Goal: Transaction & Acquisition: Obtain resource

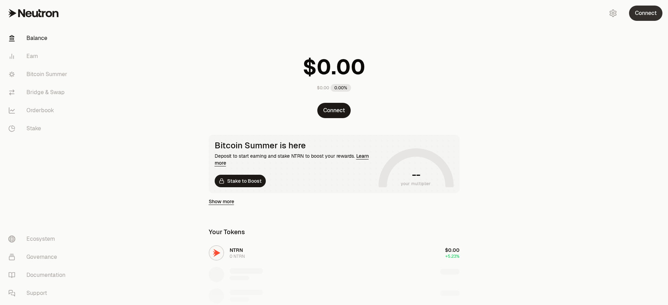
click at [645, 15] on button "Connect" at bounding box center [645, 13] width 33 height 15
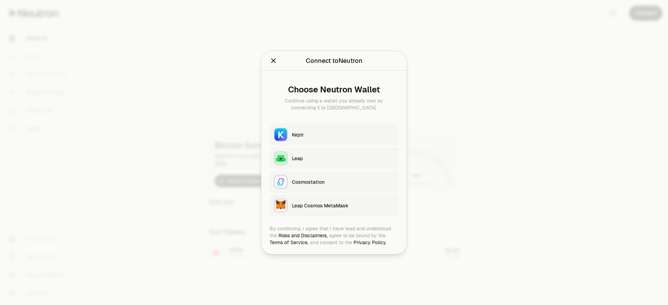
click at [311, 131] on div "Keplr" at bounding box center [343, 134] width 102 height 7
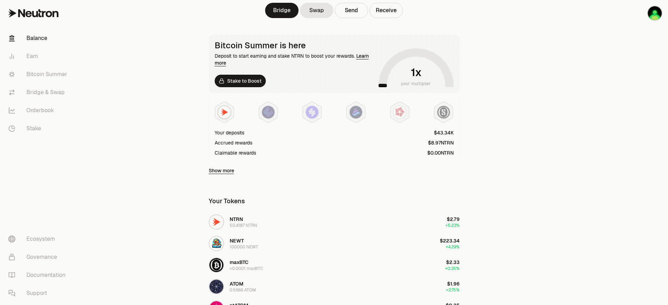
scroll to position [104, 0]
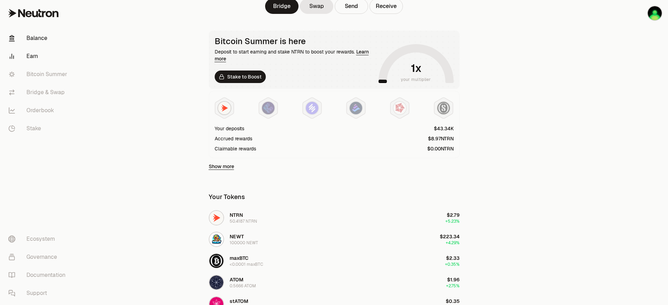
click at [33, 53] on link "Earn" at bounding box center [39, 56] width 72 height 18
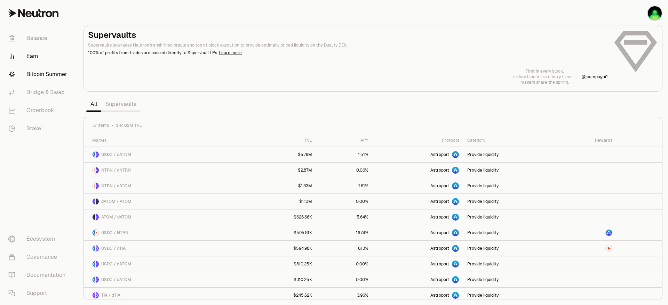
click at [35, 72] on link "Bitcoin Summer" at bounding box center [39, 74] width 72 height 18
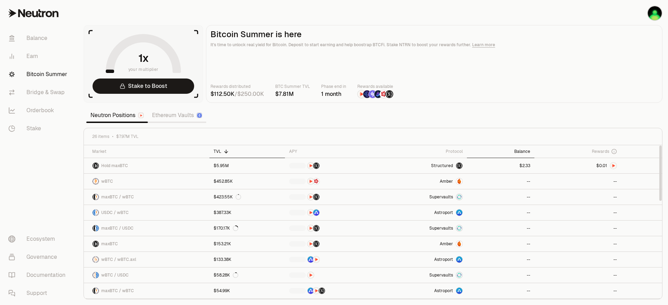
click at [520, 147] on th "Balance" at bounding box center [500, 151] width 67 height 13
